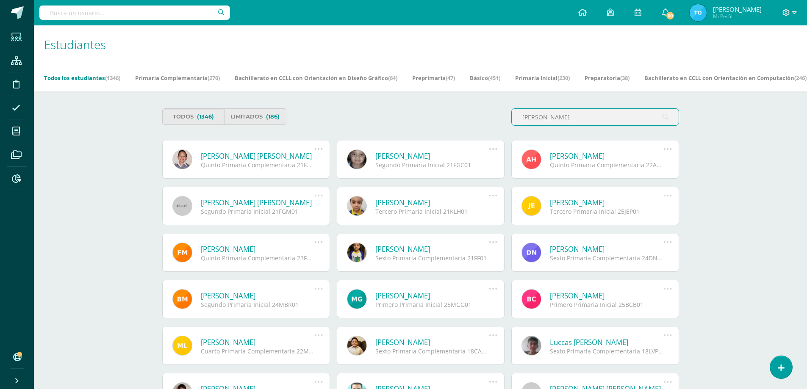
type input "[PERSON_NAME]"
click at [247, 159] on link "[PERSON_NAME] [PERSON_NAME]" at bounding box center [258, 156] width 114 height 10
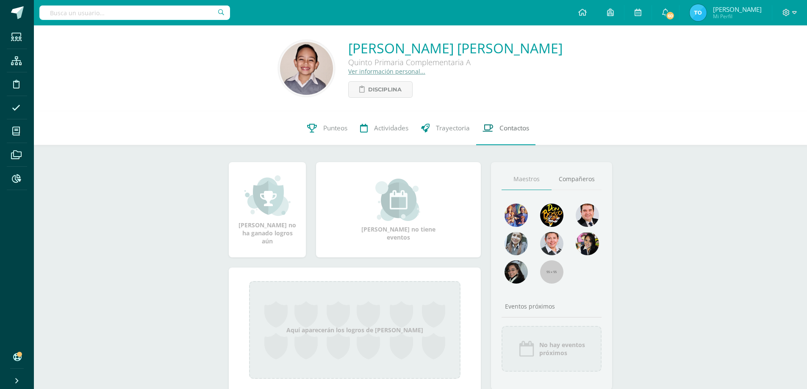
click at [517, 126] on span "Contactos" at bounding box center [514, 128] width 30 height 9
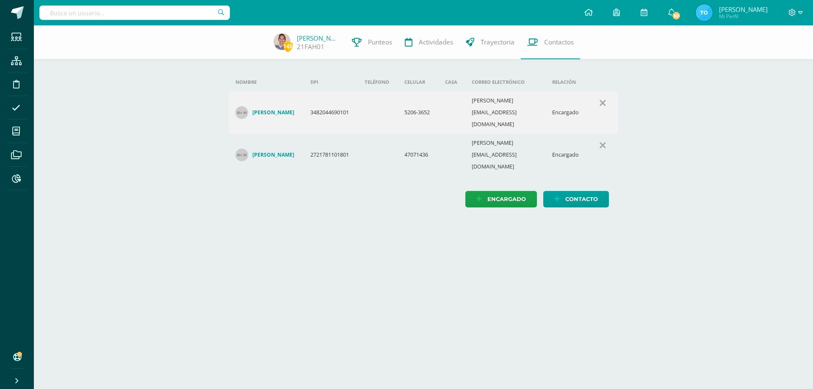
drag, startPoint x: 17, startPoint y: 241, endPoint x: 247, endPoint y: 36, distance: 308.4
click at [247, 36] on div "143 Fabiano Arslan 21FAH01 Punteos Actividades Trayectoria Contactos" at bounding box center [406, 42] width 813 height 34
click at [8, 36] on span at bounding box center [16, 37] width 19 height 19
